Goal: Ask a question

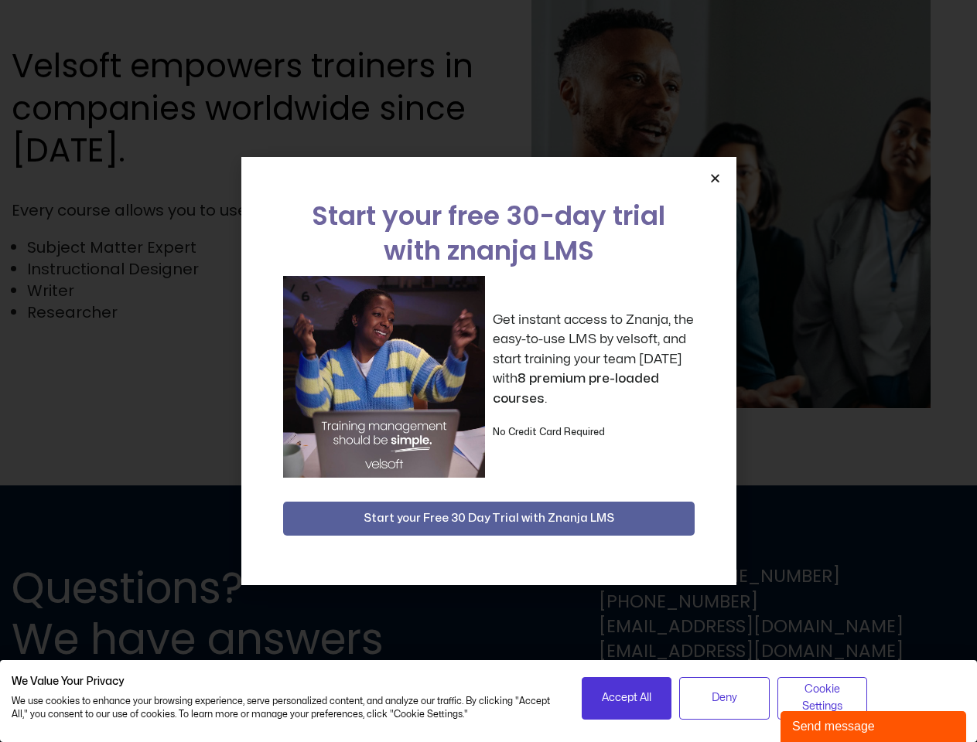
click at [488, 371] on div "Get instant access to Znanja, the easy-to-use LMS by velsoft, and start trainin…" at bounding box center [488, 377] width 411 height 202
click at [715, 178] on icon "Close" at bounding box center [715, 178] width 12 height 12
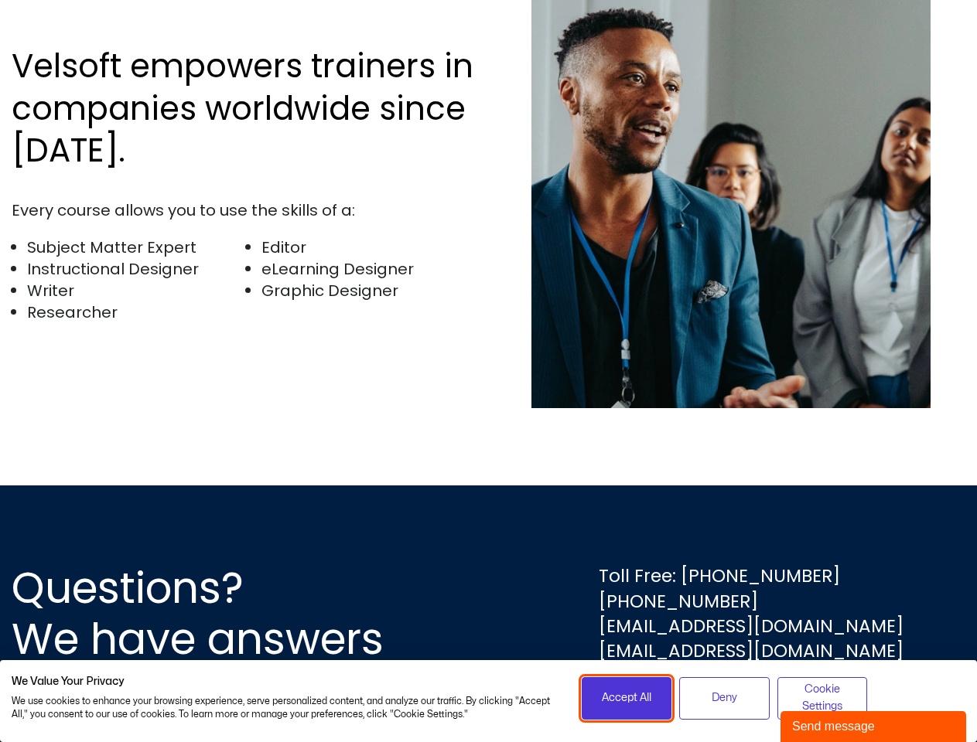
click at [626, 698] on span "Accept All" at bounding box center [626, 698] width 49 height 17
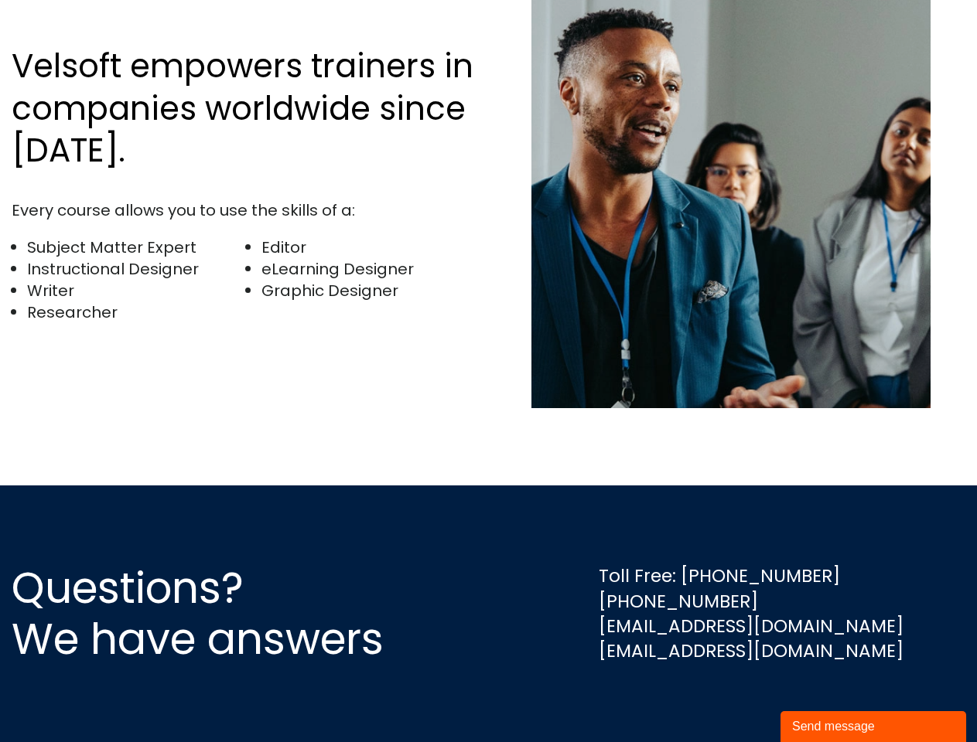
click at [724, 698] on div "Questions? We have answers Toll Free: [PHONE_NUMBER] [PHONE_NUMBER] [EMAIL_ADDR…" at bounding box center [488, 614] width 977 height 257
click at [822, 698] on div "Questions? We have answers Toll Free: [PHONE_NUMBER] [PHONE_NUMBER] [EMAIL_ADDR…" at bounding box center [488, 614] width 977 height 257
click at [873, 727] on div "Send message" at bounding box center [873, 727] width 162 height 19
